Goal: Task Accomplishment & Management: Manage account settings

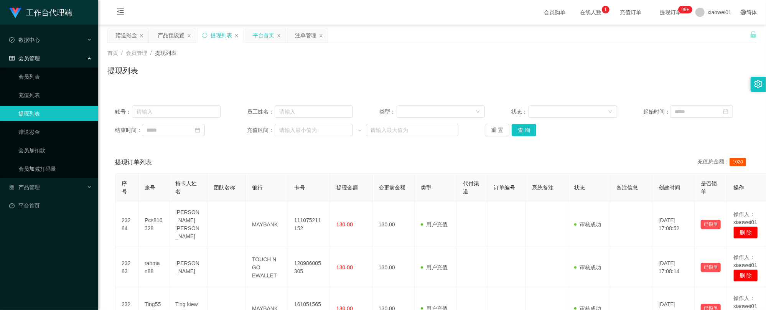
click at [261, 33] on div "平台首页" at bounding box center [263, 35] width 21 height 15
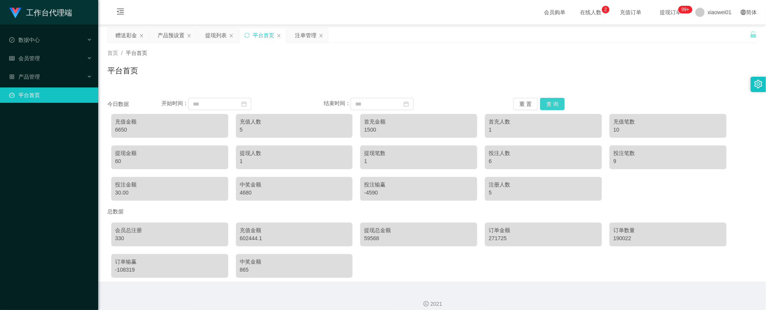
drag, startPoint x: 539, startPoint y: 100, endPoint x: 552, endPoint y: 100, distance: 13.4
click at [540, 100] on button "查 询" at bounding box center [552, 104] width 25 height 12
drag, startPoint x: 554, startPoint y: 100, endPoint x: 546, endPoint y: 99, distance: 7.8
click at [550, 100] on button "查 询" at bounding box center [552, 104] width 25 height 12
click at [547, 102] on button "查 询" at bounding box center [552, 104] width 25 height 12
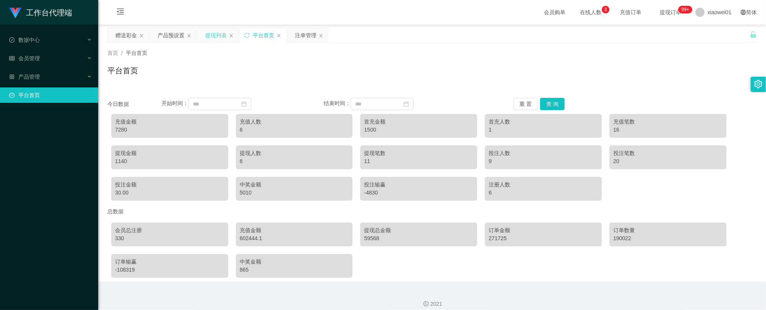
click at [216, 35] on div "提现列表" at bounding box center [215, 35] width 21 height 15
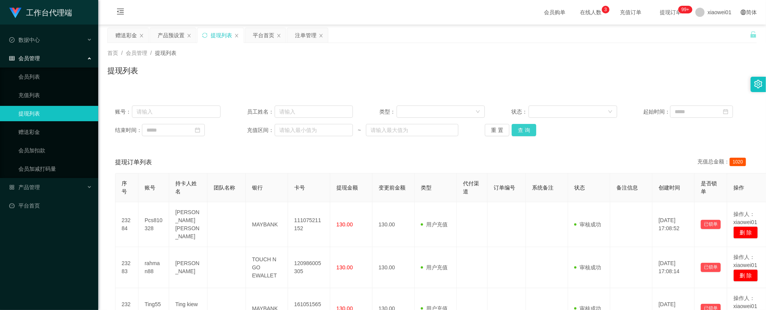
click at [524, 130] on button "查 询" at bounding box center [523, 130] width 25 height 12
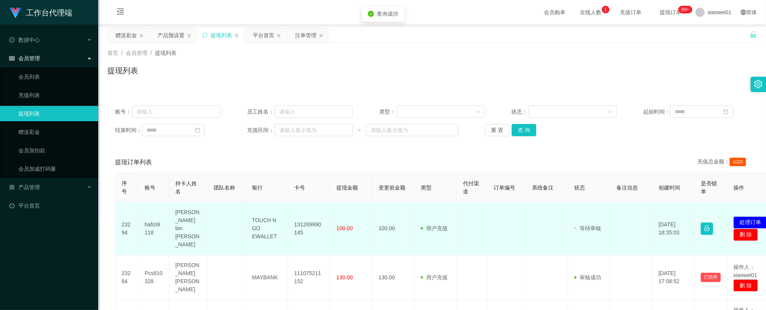
click at [301, 212] on td "131269990145" at bounding box center [309, 228] width 42 height 53
click at [301, 211] on td "131269990145" at bounding box center [309, 228] width 42 height 53
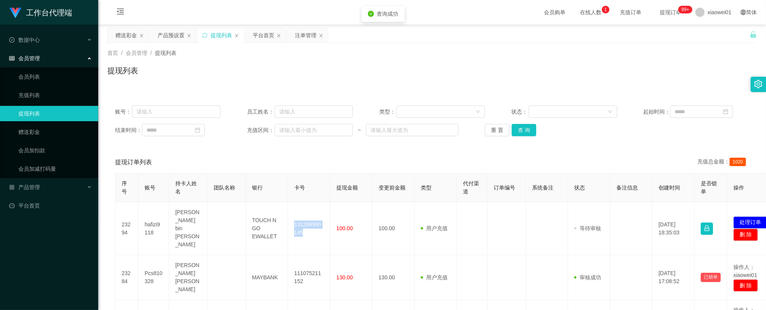
copy td "131269990145"
click at [748, 216] on button "处理订单" at bounding box center [750, 222] width 34 height 12
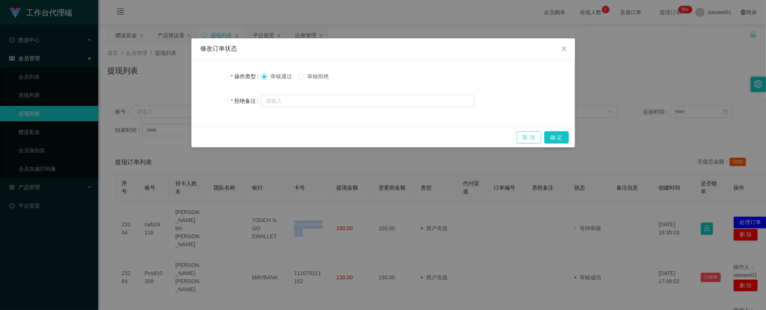
click at [526, 141] on button "取 消" at bounding box center [528, 137] width 25 height 12
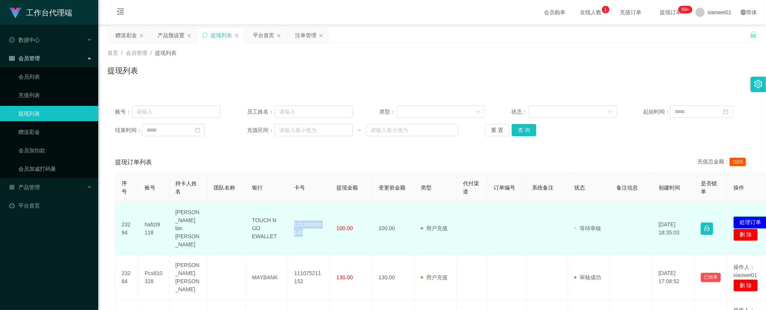
click at [748, 216] on button "处理订单" at bounding box center [750, 222] width 34 height 12
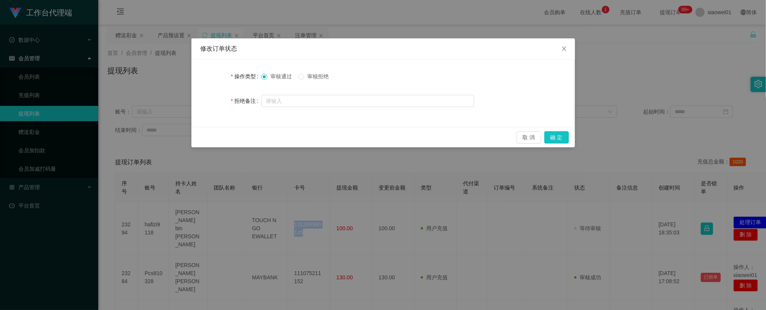
click at [314, 72] on div "审核通过 审核拒绝" at bounding box center [367, 76] width 213 height 15
click at [313, 75] on span "审核拒绝" at bounding box center [318, 76] width 28 height 6
click at [553, 142] on button "确 定" at bounding box center [556, 137] width 25 height 12
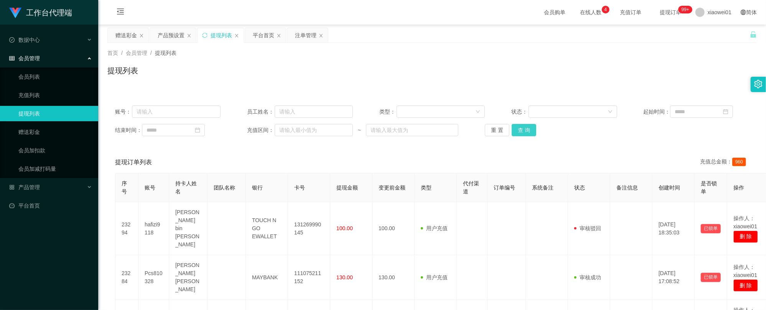
click at [521, 127] on button "查 询" at bounding box center [523, 130] width 25 height 12
click at [520, 126] on button "查 询" at bounding box center [523, 130] width 25 height 12
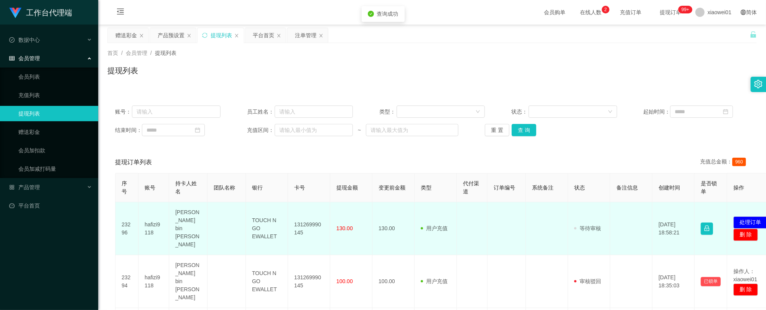
click at [306, 216] on td "131269990145" at bounding box center [309, 228] width 42 height 53
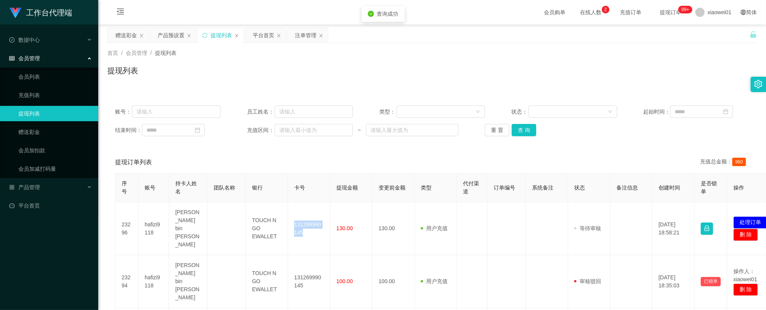
copy td "131269990145"
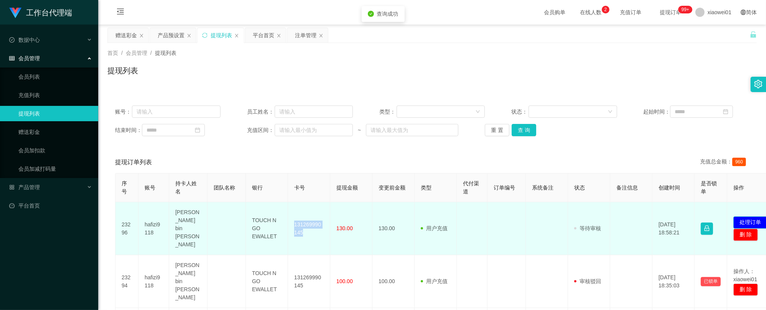
click at [753, 216] on button "处理订单" at bounding box center [750, 222] width 34 height 12
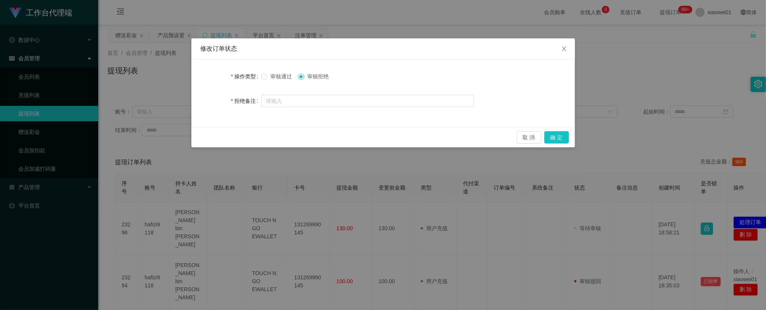
click at [274, 74] on span "审核通过" at bounding box center [281, 76] width 28 height 6
click at [565, 138] on button "确 定" at bounding box center [556, 137] width 25 height 12
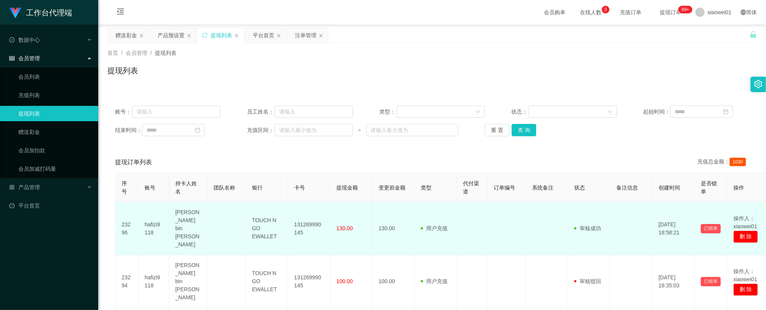
click at [338, 226] on td "130.00" at bounding box center [351, 228] width 42 height 53
click at [309, 217] on td "131269990145" at bounding box center [309, 228] width 42 height 53
drag, startPoint x: 309, startPoint y: 217, endPoint x: 317, endPoint y: 216, distance: 7.7
click at [309, 217] on td "131269990145" at bounding box center [309, 228] width 42 height 53
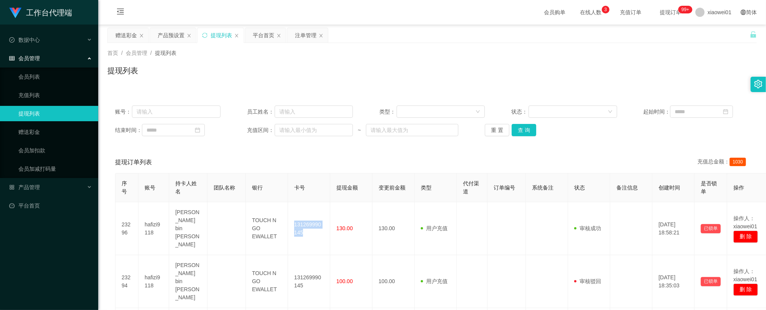
copy td "131269990145"
click at [123, 47] on div "首页 / 会员管理 / 提现列表 / 提现列表" at bounding box center [431, 66] width 667 height 46
click at [270, 37] on div "平台首页" at bounding box center [263, 35] width 21 height 15
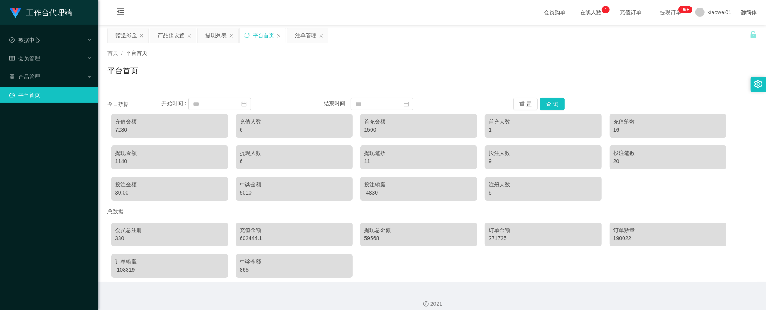
click at [118, 129] on div "7280" at bounding box center [169, 130] width 109 height 8
copy div "7280"
